Goal: Check status: Check status

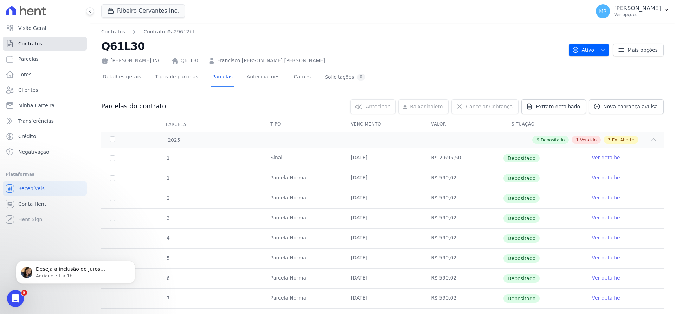
click at [32, 47] on link "Contratos" at bounding box center [45, 44] width 84 height 14
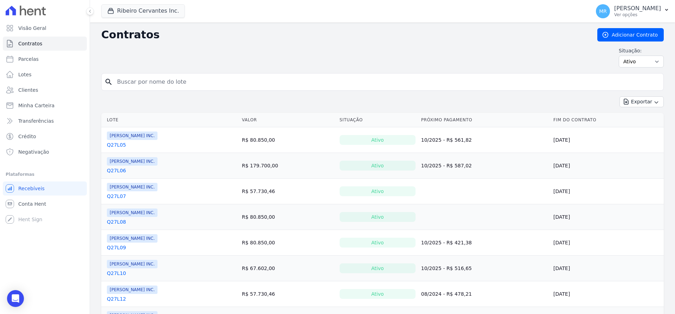
click at [153, 87] on input "search" at bounding box center [387, 82] width 548 height 14
type input "[PERSON_NAME]"
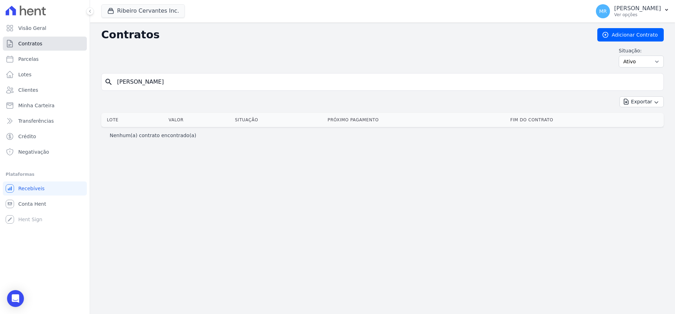
click at [33, 46] on span "Contratos" at bounding box center [30, 43] width 24 height 7
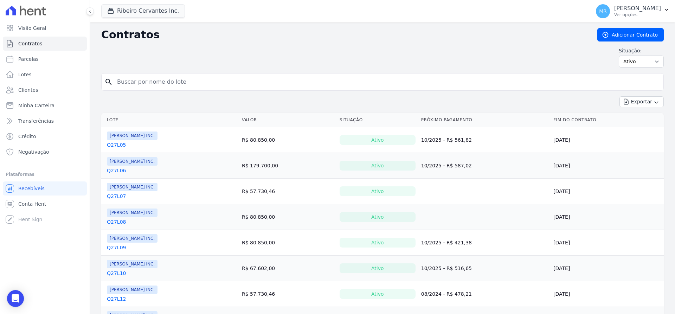
click at [137, 83] on input "search" at bounding box center [387, 82] width 548 height 14
type input "valter"
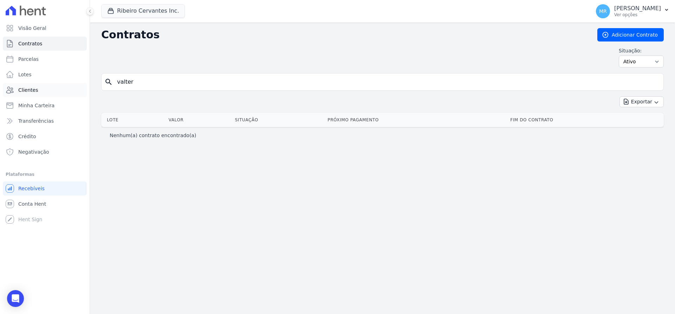
click at [26, 89] on span "Clientes" at bounding box center [28, 89] width 20 height 7
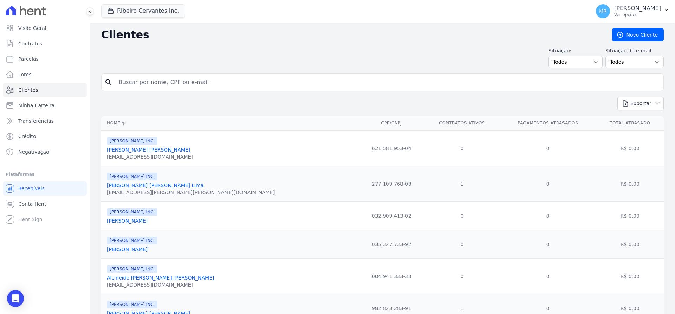
click at [162, 84] on input "search" at bounding box center [387, 82] width 546 height 14
type input "valter"
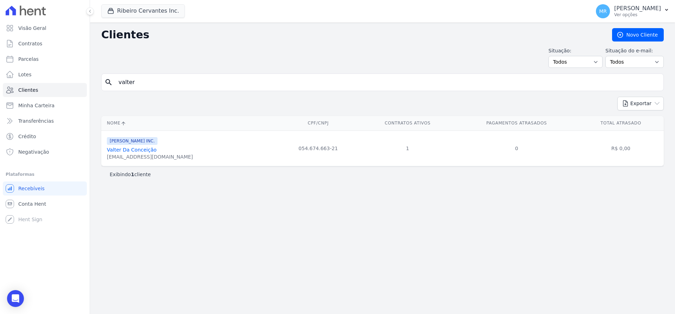
click at [141, 148] on link "Valter Da Conceição" at bounding box center [132, 150] width 50 height 6
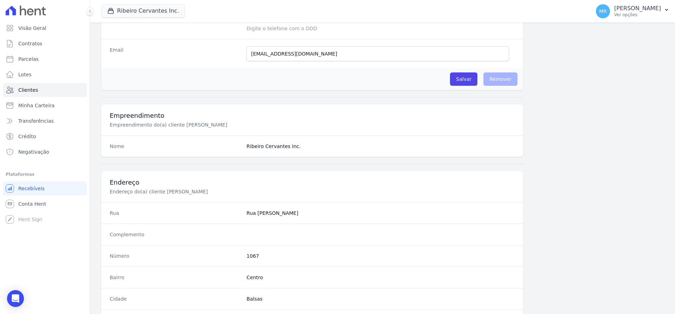
scroll to position [344, 0]
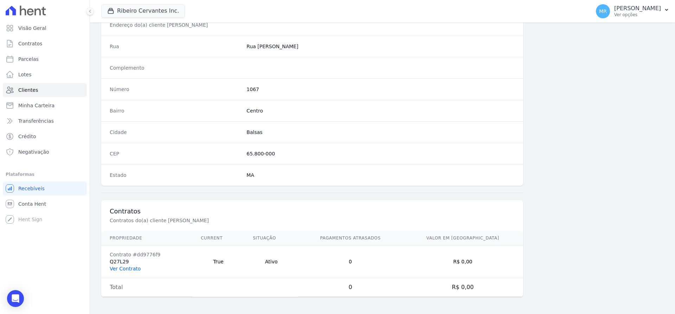
click at [129, 266] on link "Ver Contrato" at bounding box center [125, 269] width 31 height 6
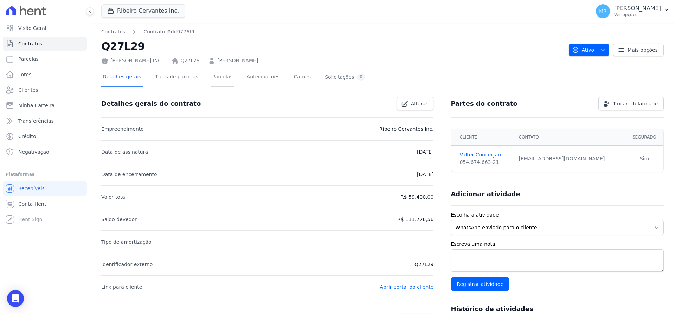
click at [211, 75] on link "Parcelas" at bounding box center [222, 77] width 23 height 19
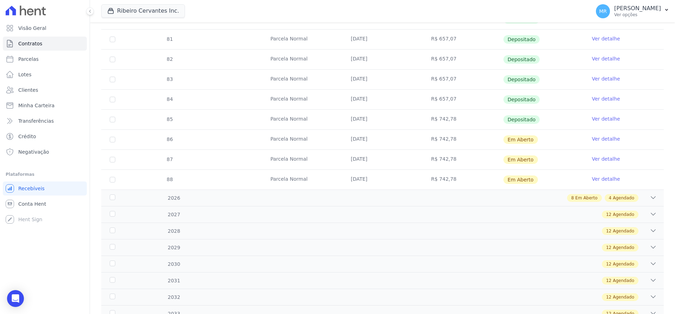
scroll to position [266, 0]
click at [639, 198] on div "8 Em Aberto 4 Agendado" at bounding box center [409, 197] width 493 height 8
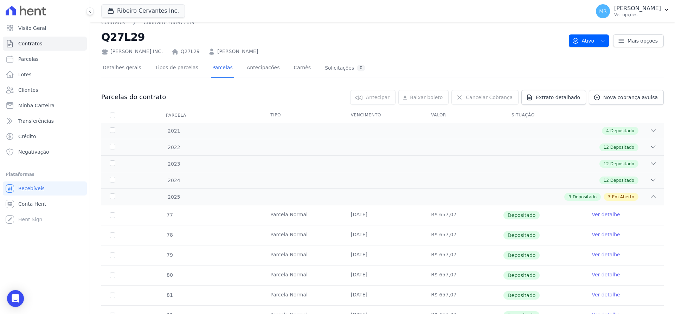
scroll to position [8, 0]
click at [126, 70] on link "Detalhes gerais" at bounding box center [121, 69] width 41 height 19
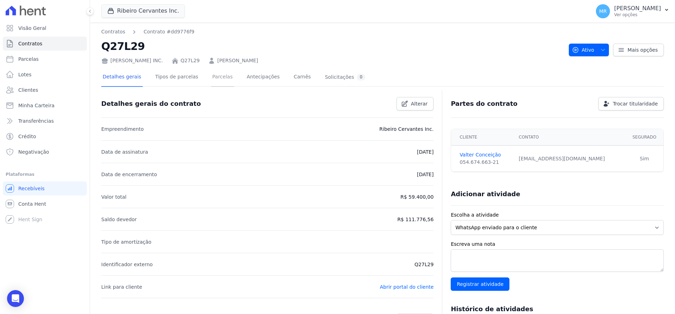
click at [211, 78] on link "Parcelas" at bounding box center [222, 77] width 23 height 19
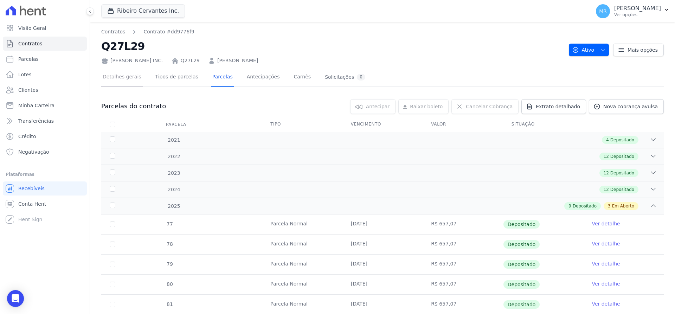
click at [123, 74] on link "Detalhes gerais" at bounding box center [121, 77] width 41 height 19
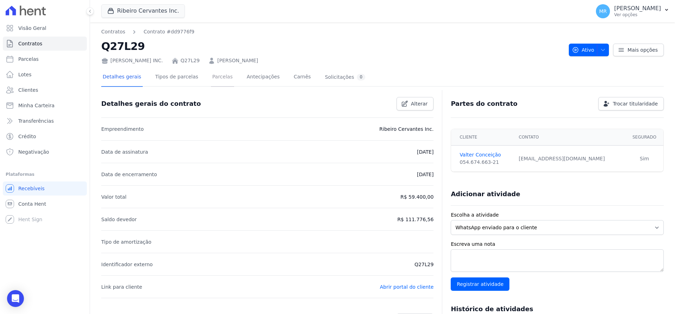
click at [213, 75] on link "Parcelas" at bounding box center [222, 77] width 23 height 19
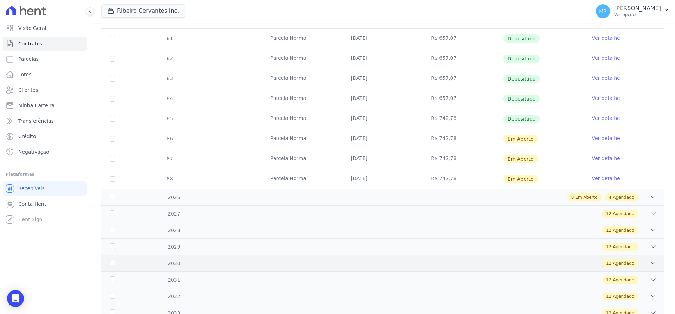
scroll to position [377, 0]
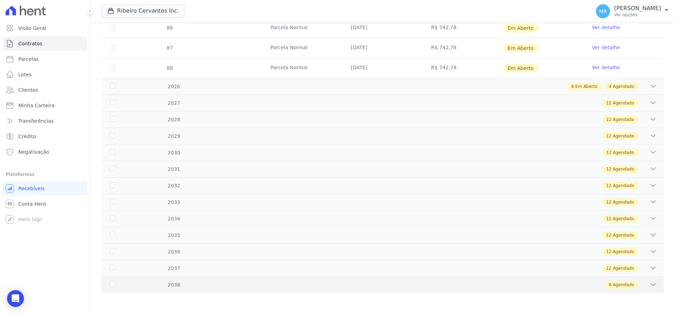
click at [651, 284] on icon at bounding box center [653, 284] width 5 height 2
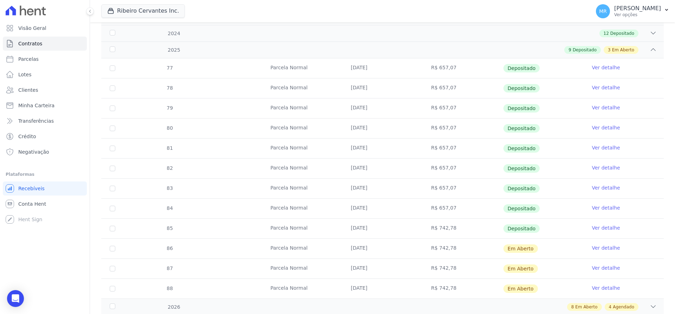
scroll to position [182, 0]
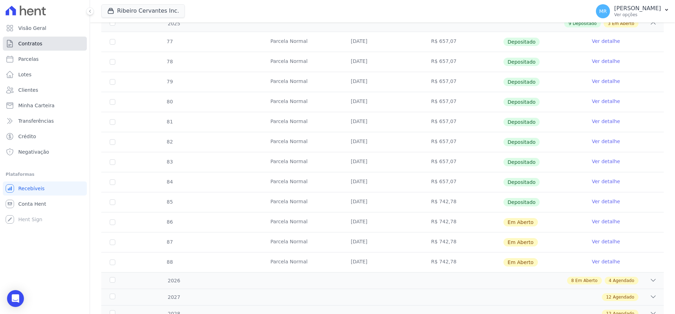
click at [34, 45] on span "Contratos" at bounding box center [30, 43] width 24 height 7
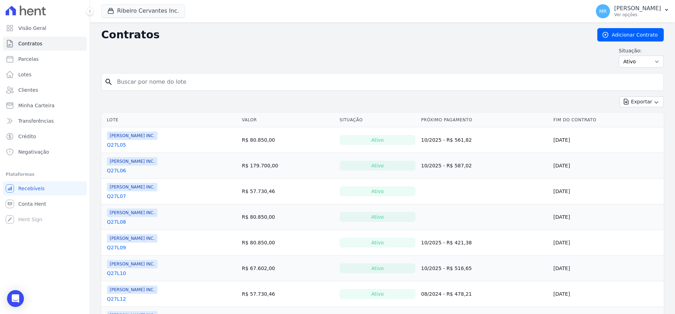
click at [135, 84] on input "search" at bounding box center [387, 82] width 548 height 14
click at [39, 46] on span "Contratos" at bounding box center [30, 43] width 24 height 7
click at [148, 81] on input "valter" at bounding box center [387, 82] width 548 height 14
click at [31, 90] on span "Clientes" at bounding box center [28, 89] width 20 height 7
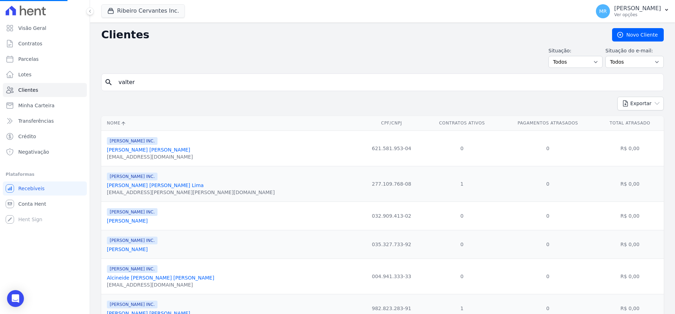
click at [179, 79] on input "valter" at bounding box center [387, 82] width 546 height 14
click at [157, 83] on input "search" at bounding box center [387, 82] width 546 height 14
type input "valter"
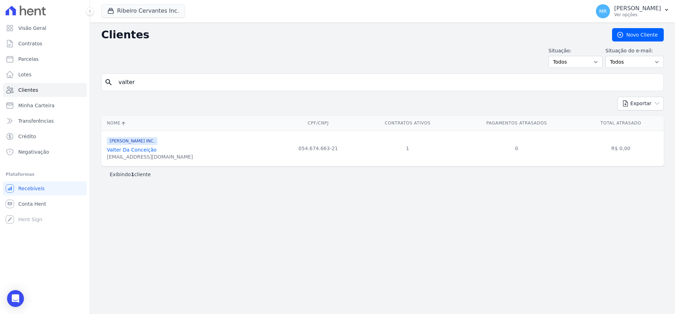
click at [128, 149] on link "Valter Da Conceição" at bounding box center [132, 150] width 50 height 6
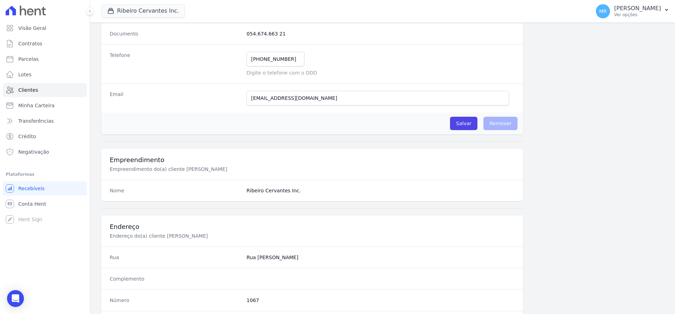
scroll to position [344, 0]
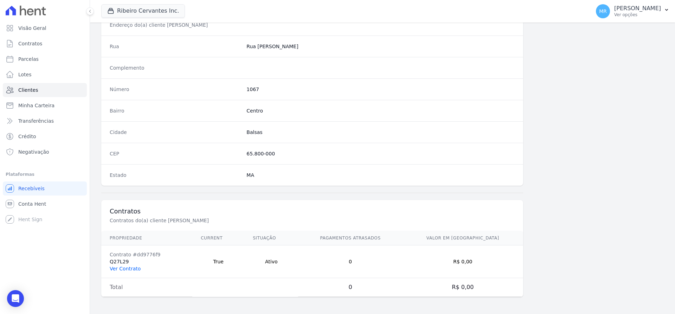
click at [127, 269] on link "Ver Contrato" at bounding box center [125, 269] width 31 height 6
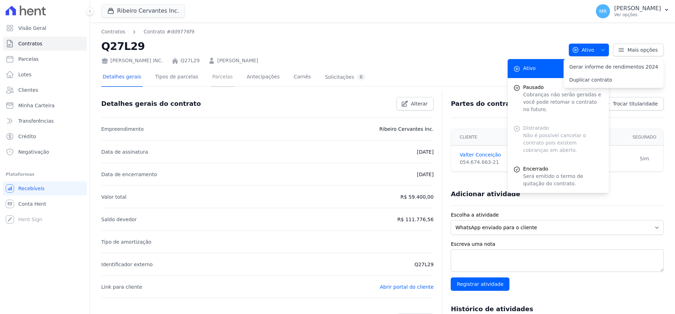
click at [211, 78] on link "Parcelas" at bounding box center [222, 77] width 23 height 19
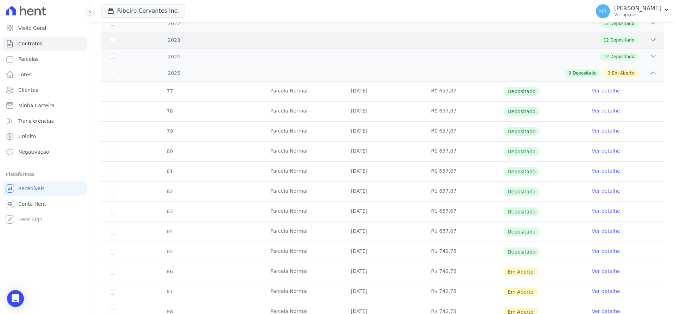
scroll to position [266, 0]
